Goal: Check status

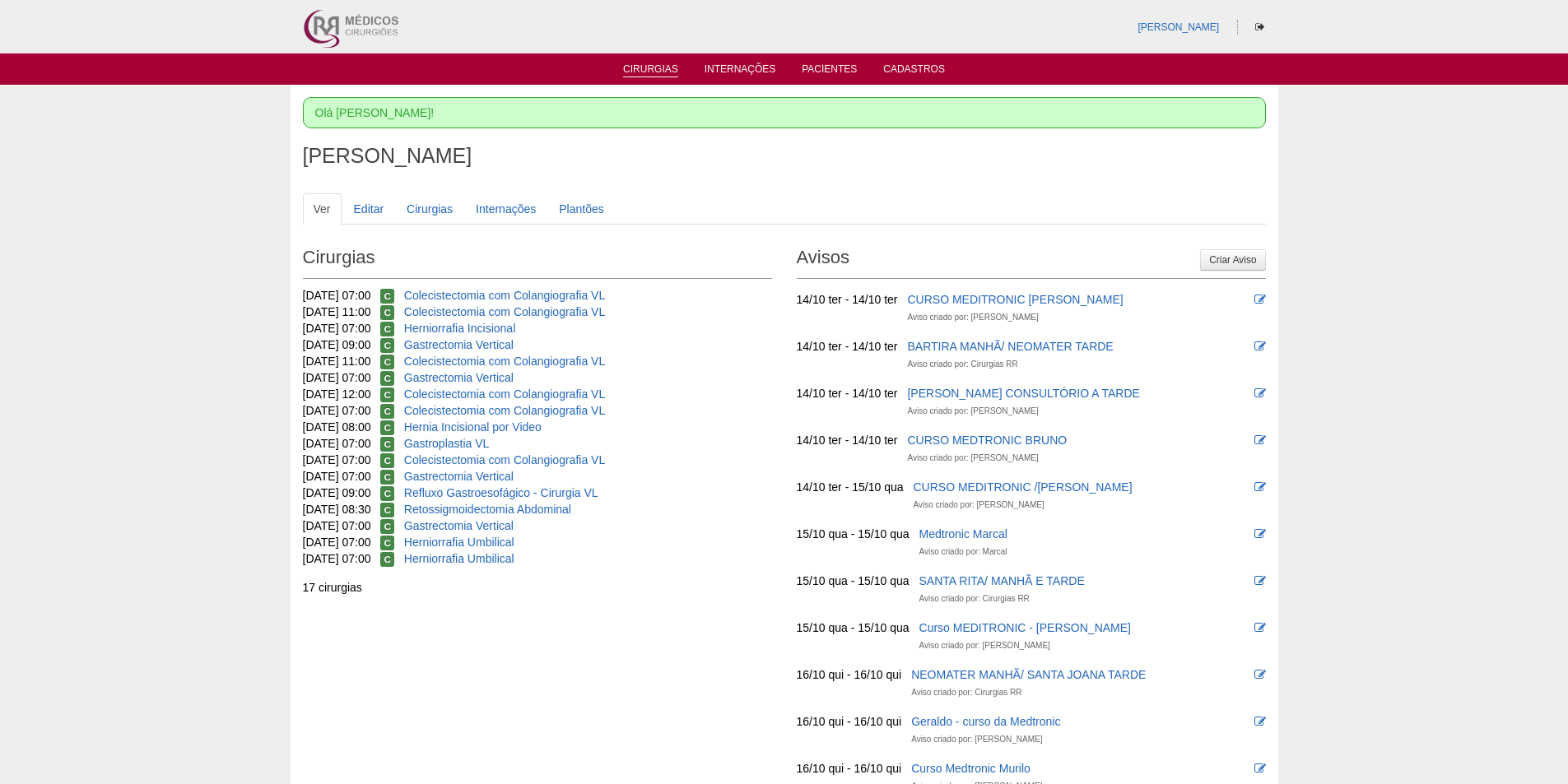
click at [656, 65] on link "Cirurgias" at bounding box center [650, 70] width 55 height 14
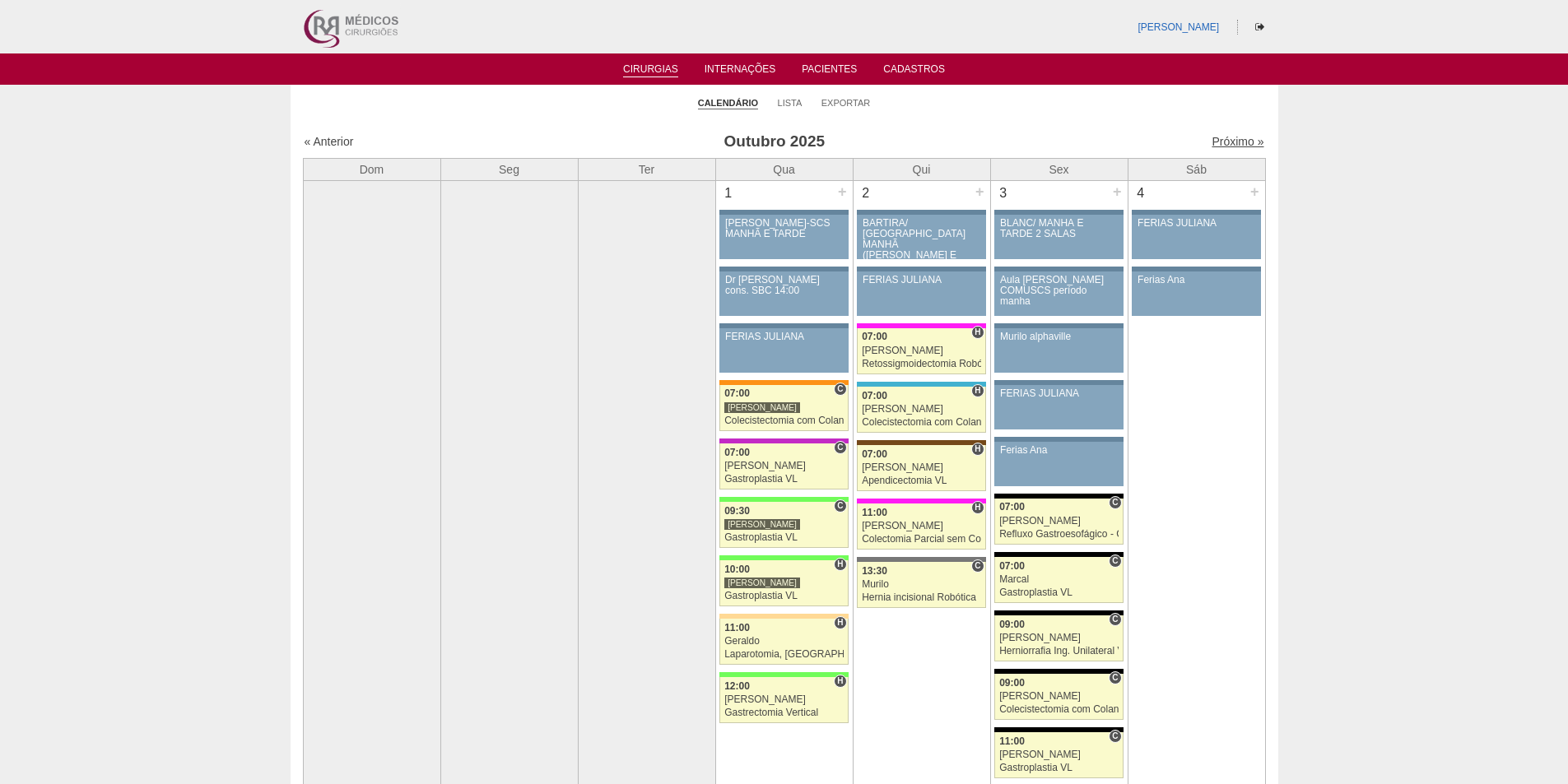
click at [1211, 137] on link "Próximo »" at bounding box center [1237, 141] width 52 height 14
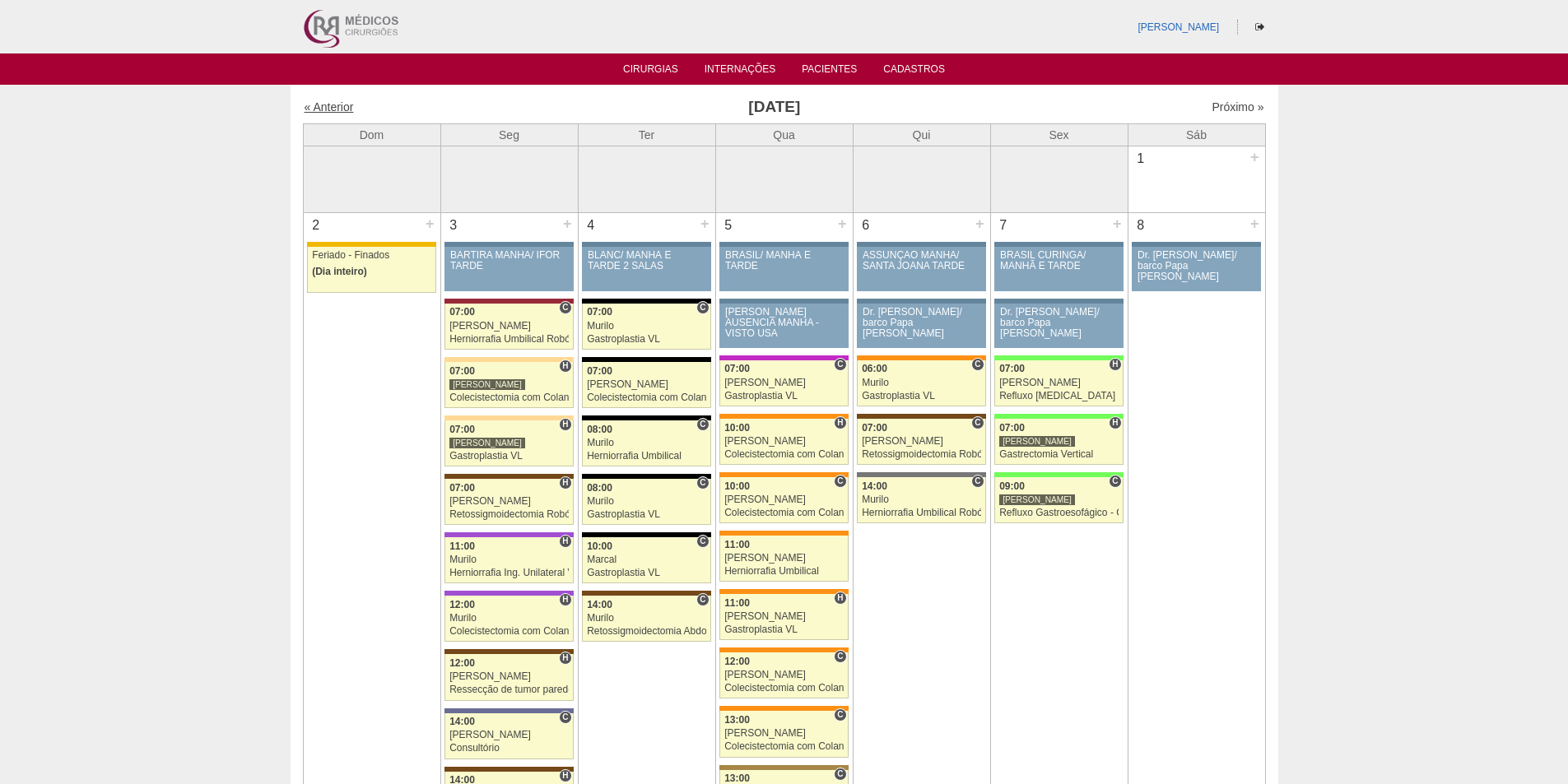
click at [336, 109] on link "« Anterior" at bounding box center [329, 106] width 50 height 14
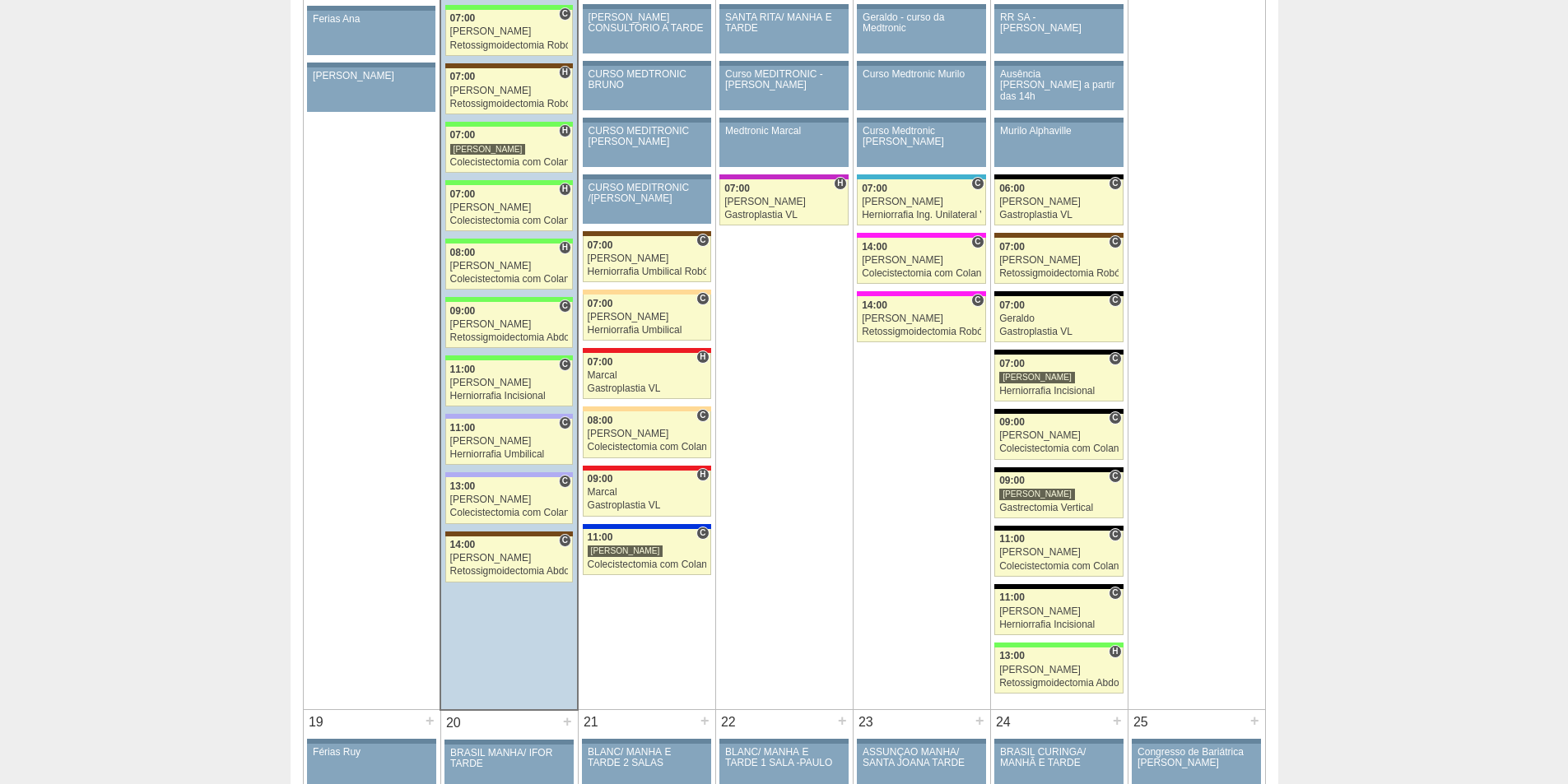
scroll to position [1892, 0]
